Goal: Task Accomplishment & Management: Use online tool/utility

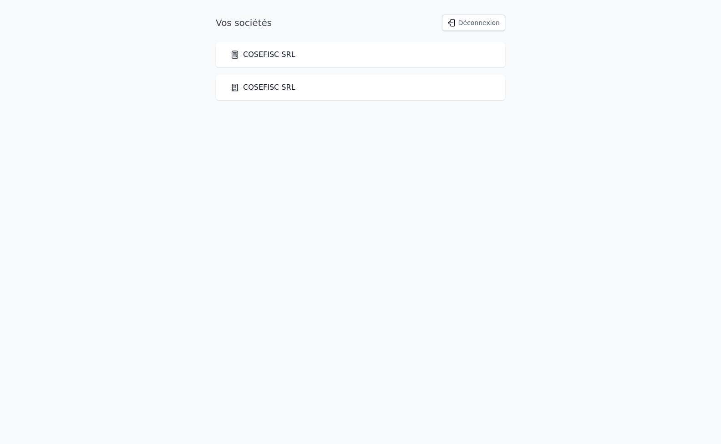
click at [245, 58] on link "COSEFISC SRL" at bounding box center [262, 54] width 65 height 11
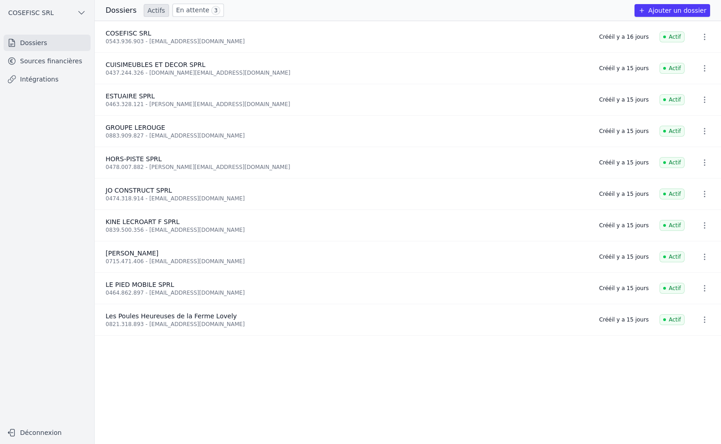
click at [29, 81] on link "Intégrations" at bounding box center [47, 79] width 87 height 16
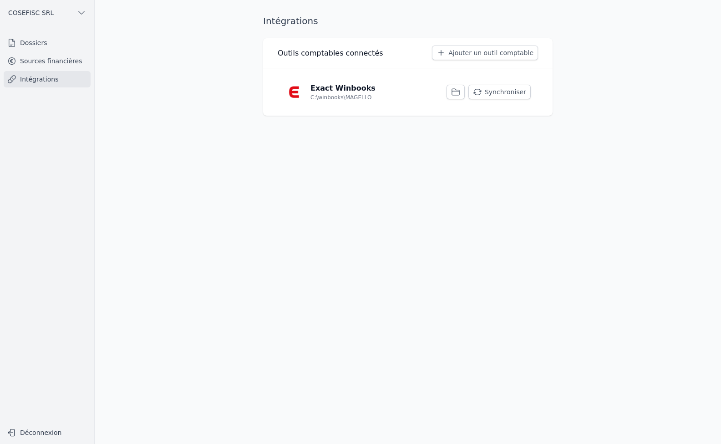
click at [501, 89] on button "Synchroniser" at bounding box center [499, 92] width 62 height 15
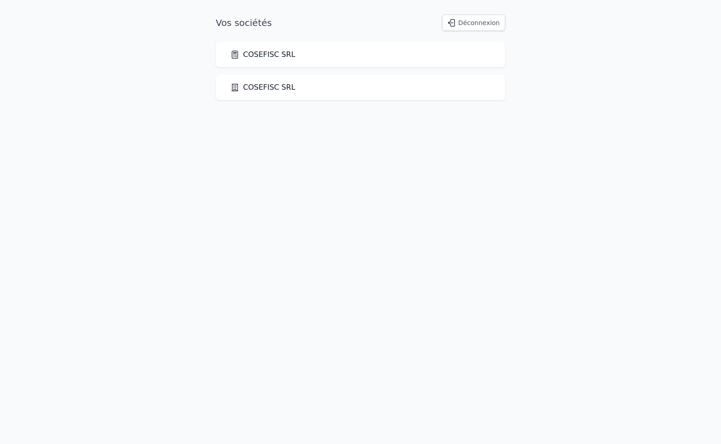
click at [265, 57] on link "COSEFISC SRL" at bounding box center [262, 54] width 65 height 11
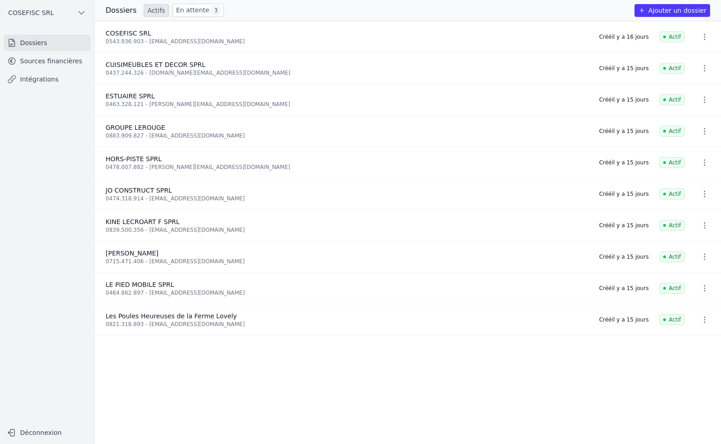
click at [51, 63] on link "Sources financières" at bounding box center [47, 61] width 87 height 16
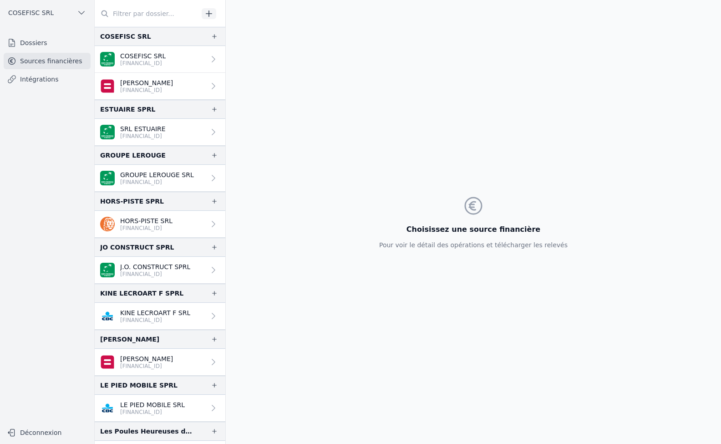
click at [140, 412] on p "BE58 7320 0045 8779" at bounding box center [152, 411] width 65 height 7
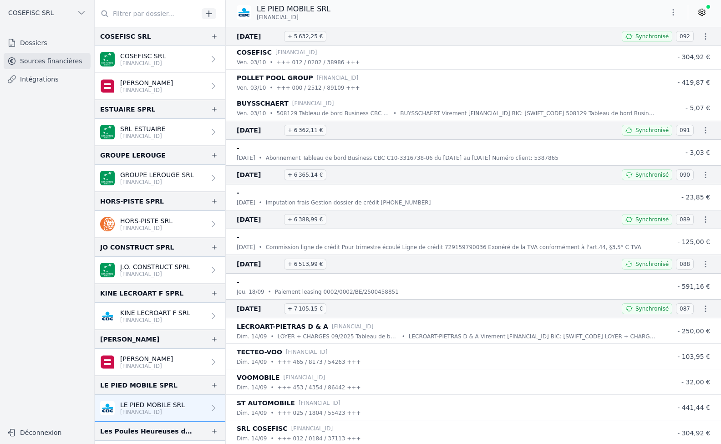
scroll to position [182, 0]
